Goal: Task Accomplishment & Management: Use online tool/utility

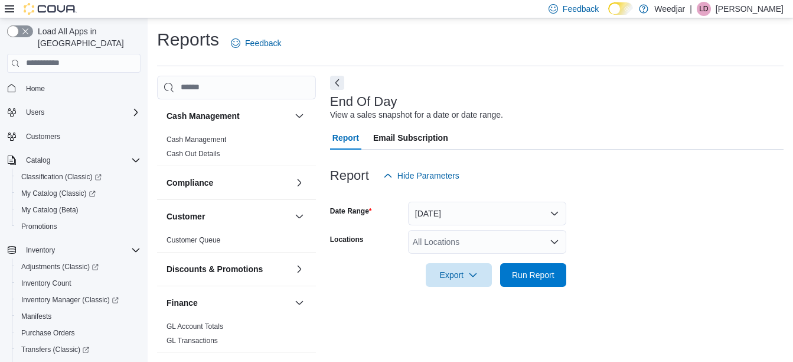
scroll to position [18, 0]
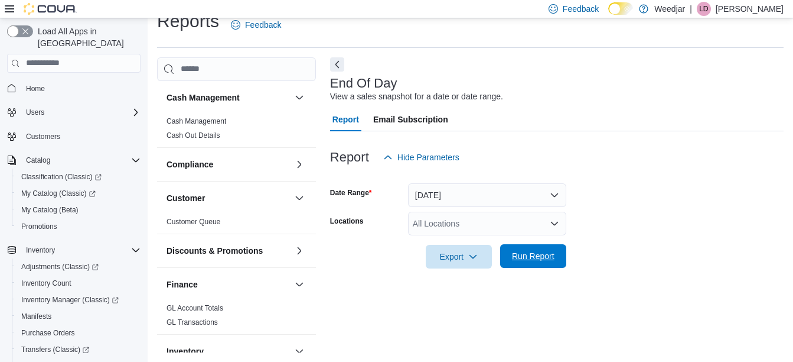
click at [531, 259] on span "Run Report" at bounding box center [533, 256] width 43 height 12
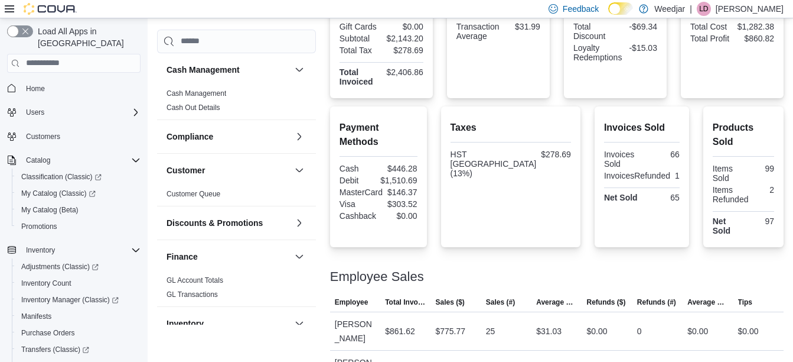
scroll to position [320, 0]
